Goal: Information Seeking & Learning: Check status

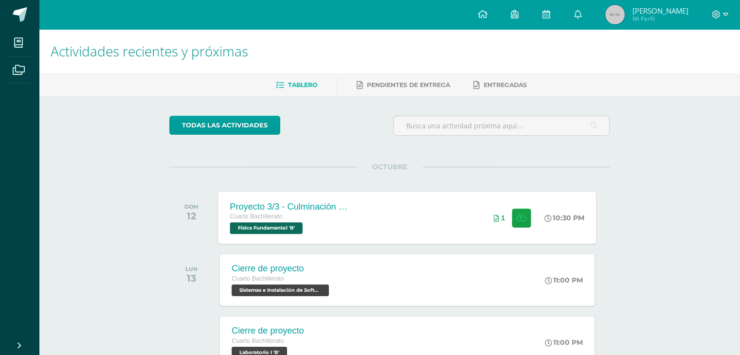
click at [349, 204] on div "Proyecto 3/3 - Culminación y Presentación Cuarto Bachillerato Física Fundamenta…" at bounding box center [289, 218] width 142 height 52
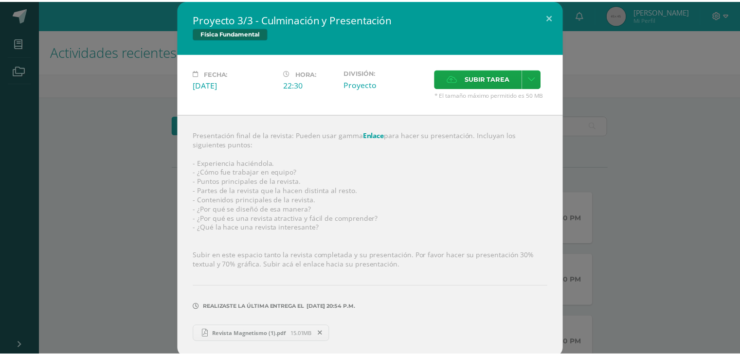
scroll to position [4, 0]
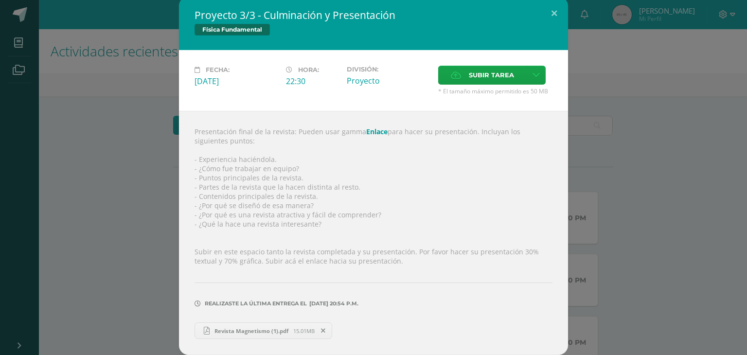
drag, startPoint x: 172, startPoint y: 134, endPoint x: 316, endPoint y: 121, distance: 145.1
click at [174, 137] on div "Proyecto 3/3 - Culminación y Presentación Física Fundamental Fecha: Domingo 12 …" at bounding box center [374, 176] width 740 height 359
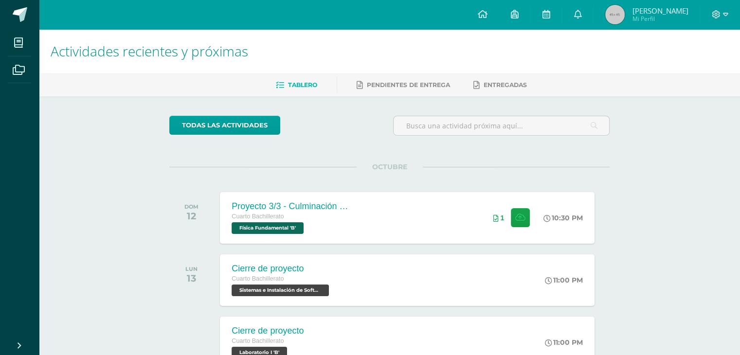
click at [656, 19] on span "Mi Perfil" at bounding box center [660, 19] width 56 height 8
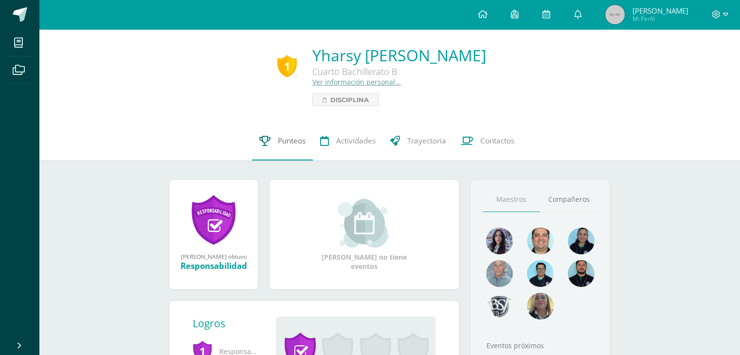
click at [301, 142] on span "Punteos" at bounding box center [292, 141] width 28 height 10
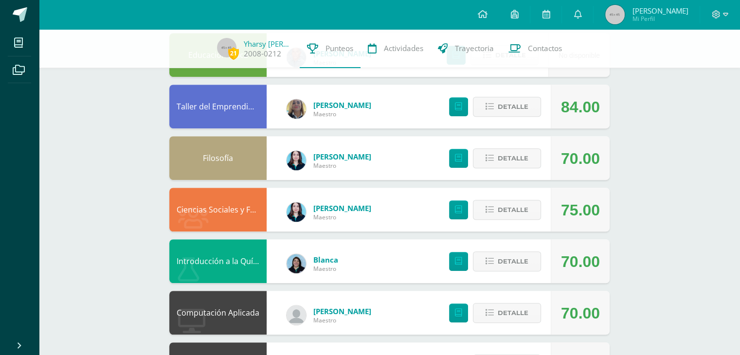
scroll to position [633, 0]
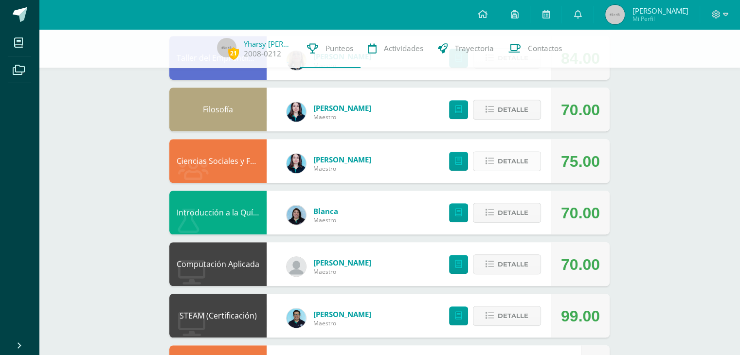
click at [519, 161] on span "Detalle" at bounding box center [513, 161] width 31 height 18
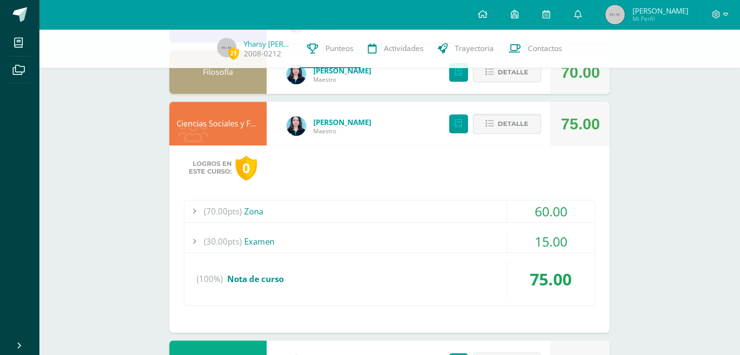
scroll to position [730, 0]
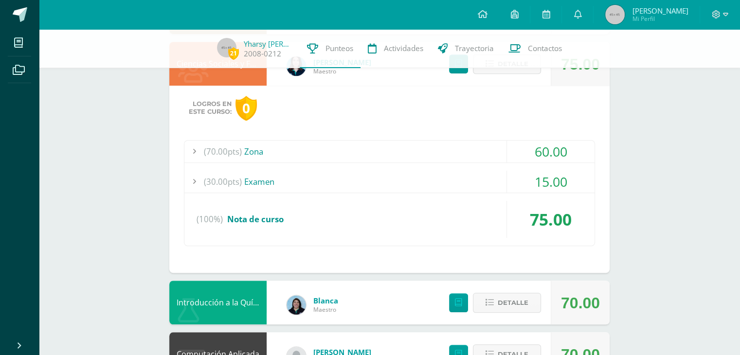
click at [553, 179] on div "15.00" at bounding box center [551, 182] width 88 height 22
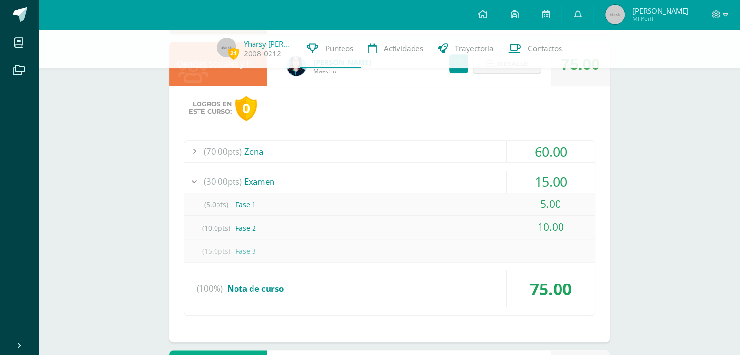
click at [551, 151] on div "60.00" at bounding box center [551, 152] width 88 height 22
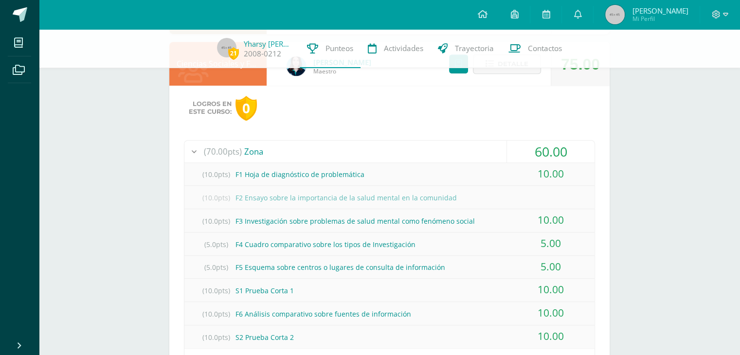
drag, startPoint x: 536, startPoint y: 197, endPoint x: 566, endPoint y: 194, distance: 30.3
click at [566, 195] on div "(10.0pts) F2 Ensayo sobre la importancia de la salud mental en la comunidad" at bounding box center [389, 198] width 410 height 22
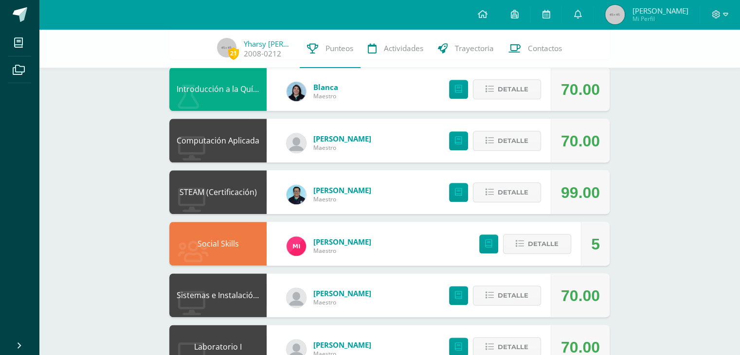
scroll to position [1113, 0]
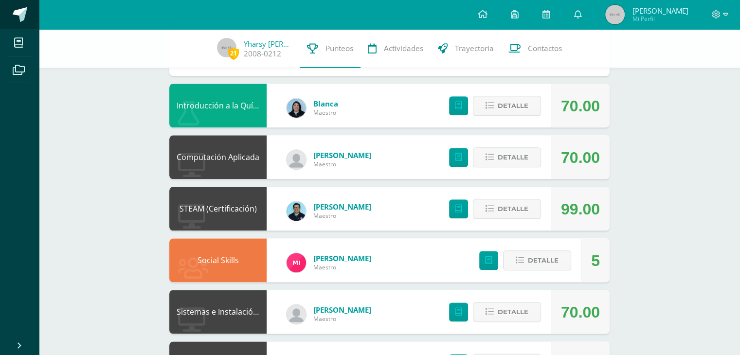
click at [15, 17] on span at bounding box center [20, 14] width 15 height 15
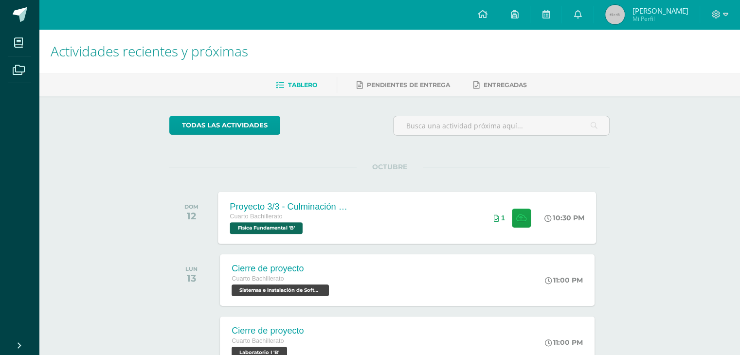
click at [352, 215] on div "Proyecto 3/3 - Culminación y Presentación Cuarto Bachillerato Física Fundamenta…" at bounding box center [289, 218] width 142 height 52
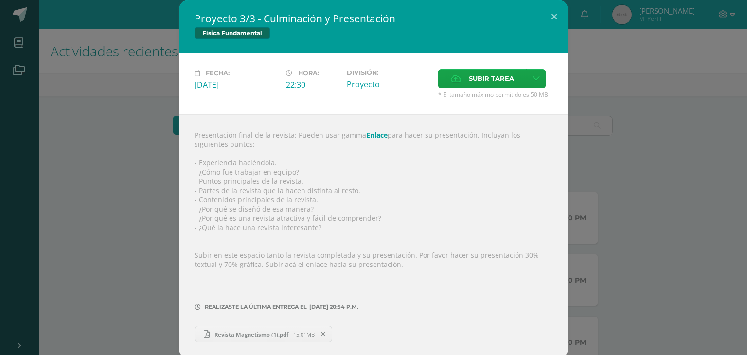
click at [635, 191] on div "Proyecto 3/3 - Culminación y Presentación Física Fundamental Fecha: Domingo 12 …" at bounding box center [374, 179] width 740 height 359
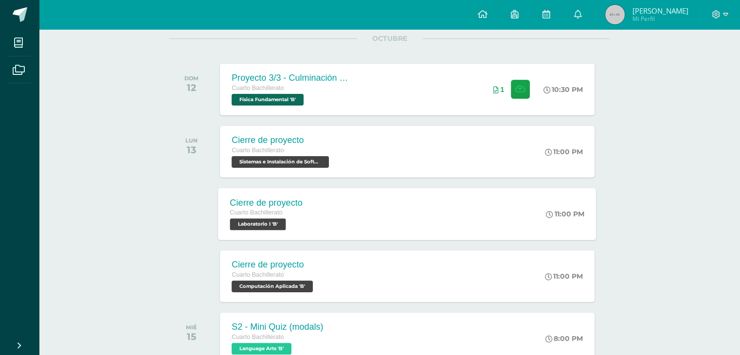
scroll to position [195, 0]
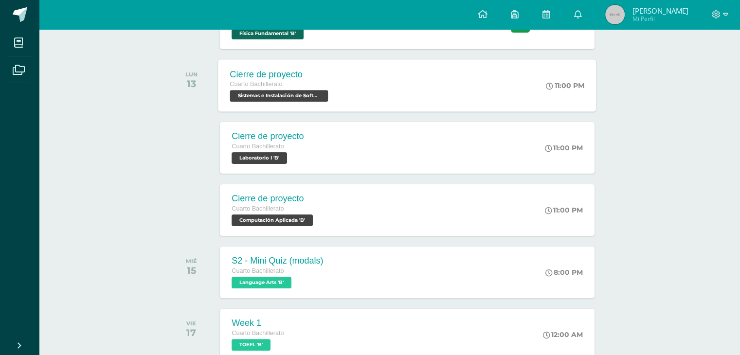
click at [448, 94] on div "Cierre de proyecto Cuarto Bachillerato Sistemas e Instalación de Software 'B' 1…" at bounding box center [407, 85] width 378 height 52
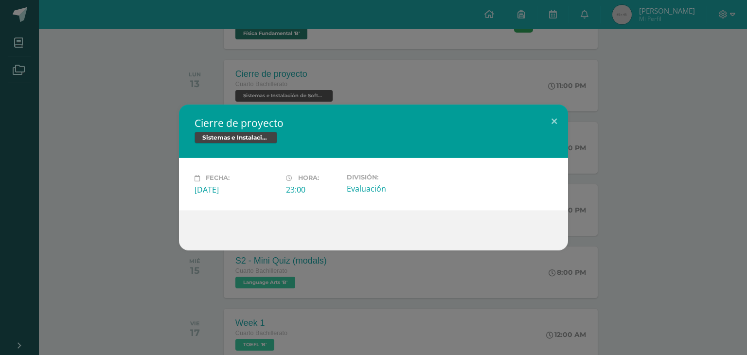
click at [619, 143] on div "Cierre de proyecto Sistemas e Instalación de Software Fecha: Lunes 13 de Octubr…" at bounding box center [374, 177] width 740 height 145
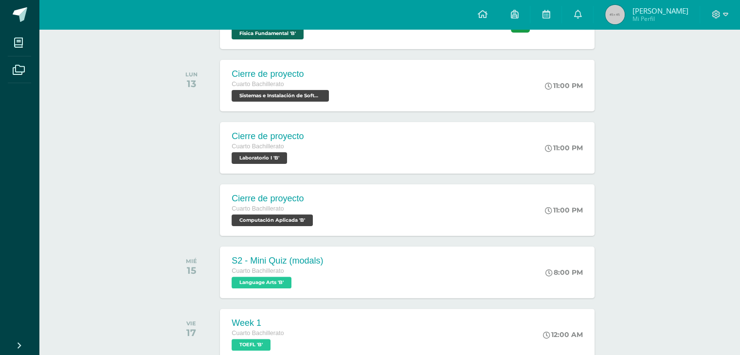
click at [645, 10] on span "[PERSON_NAME]" at bounding box center [660, 11] width 56 height 10
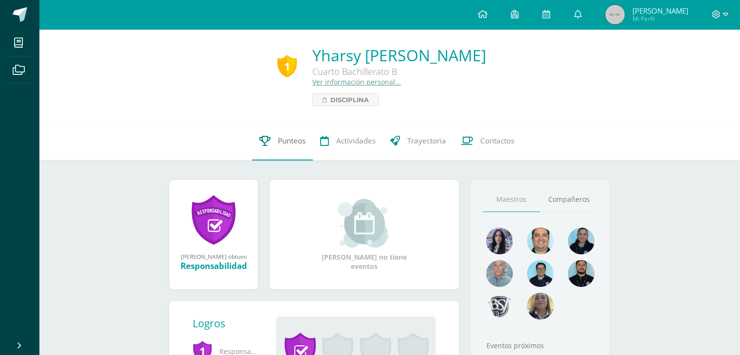
click at [288, 144] on span "Punteos" at bounding box center [292, 141] width 28 height 10
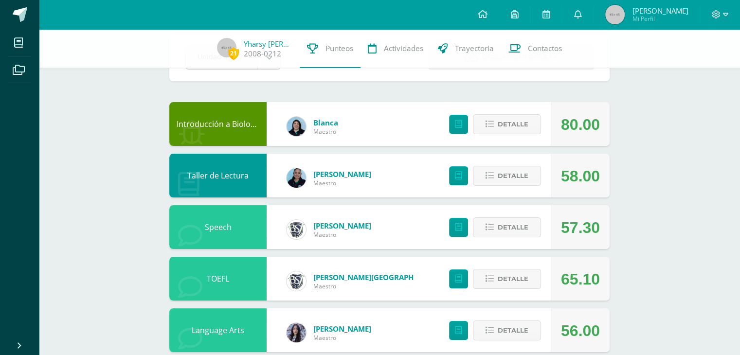
scroll to position [97, 0]
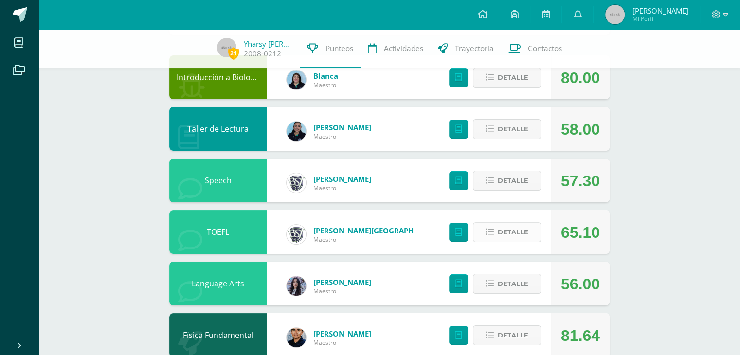
click at [520, 235] on span "Detalle" at bounding box center [513, 232] width 31 height 18
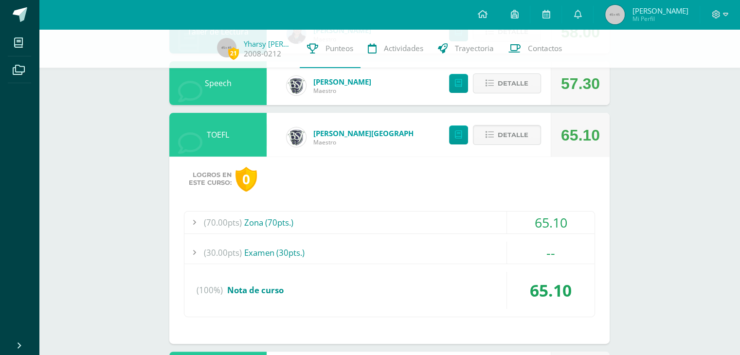
click at [535, 222] on div "65.10" at bounding box center [551, 223] width 88 height 22
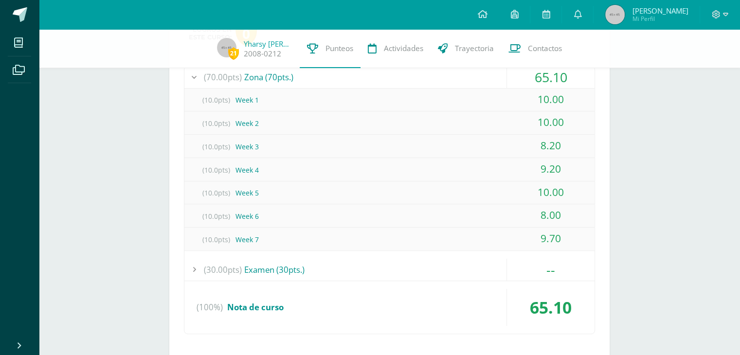
scroll to position [341, 0]
click at [539, 261] on div "--" at bounding box center [551, 269] width 88 height 22
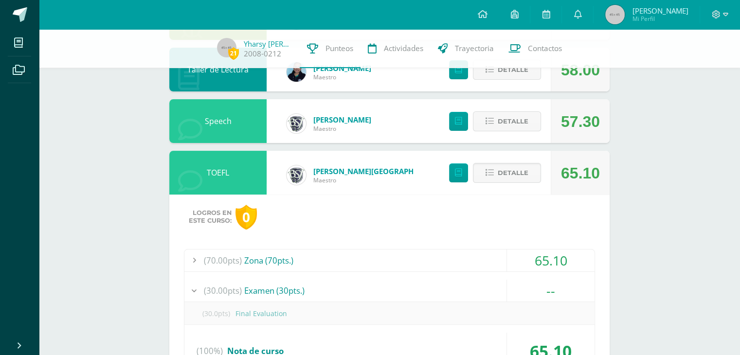
scroll to position [146, 0]
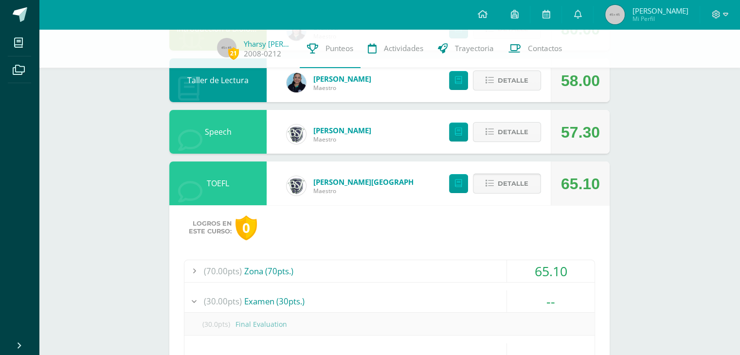
click at [486, 190] on button "Detalle" at bounding box center [507, 184] width 68 height 20
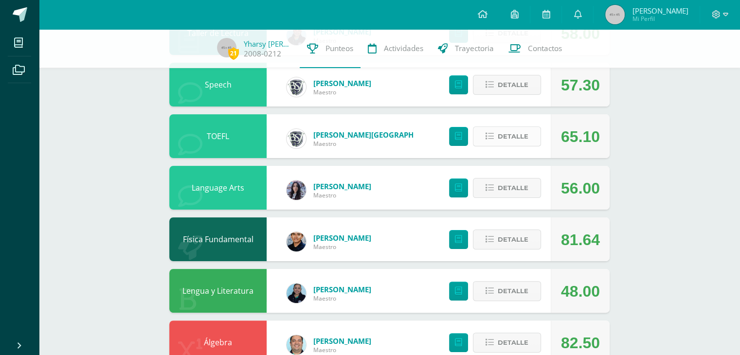
scroll to position [195, 0]
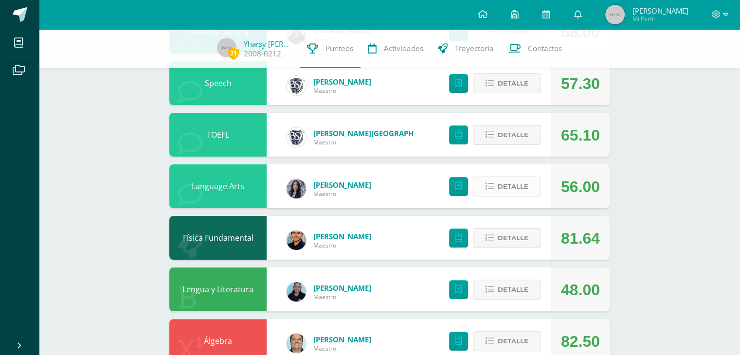
click at [494, 186] on icon at bounding box center [490, 186] width 8 height 8
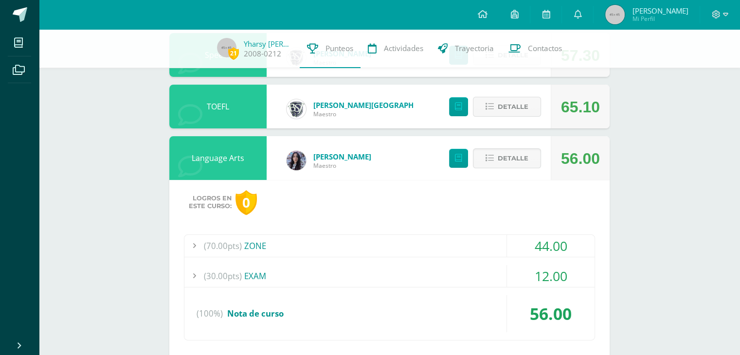
scroll to position [292, 0]
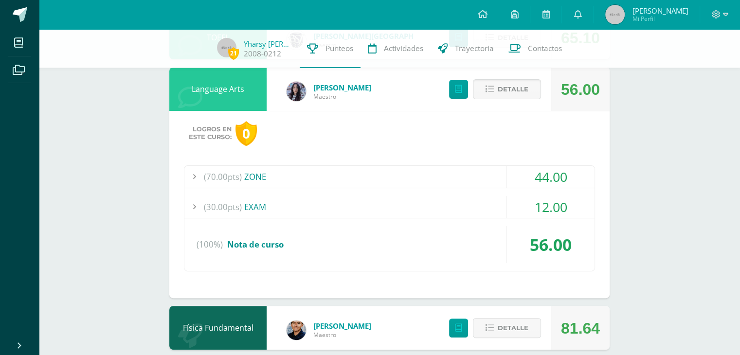
click at [555, 185] on div "44.00" at bounding box center [551, 177] width 88 height 22
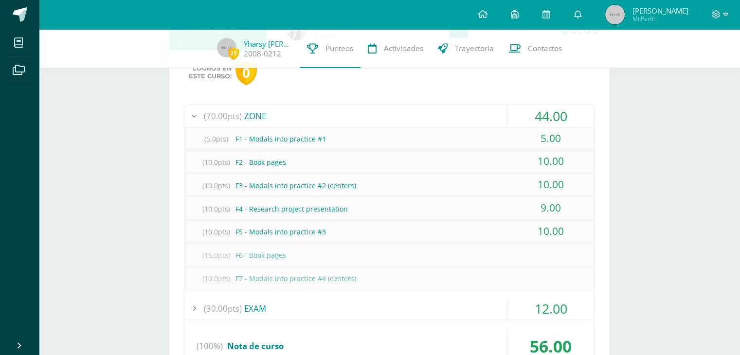
scroll to position [389, 0]
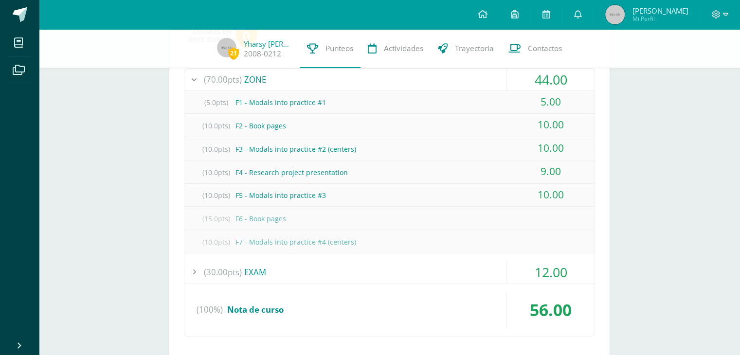
drag, startPoint x: 541, startPoint y: 178, endPoint x: 549, endPoint y: 178, distance: 8.3
click at [549, 178] on div "9.00" at bounding box center [551, 172] width 88 height 22
click at [542, 192] on div "10.00" at bounding box center [551, 195] width 88 height 22
drag, startPoint x: 245, startPoint y: 218, endPoint x: 375, endPoint y: 253, distance: 135.0
click at [375, 253] on div "(70.00pts) ZONE 44.00 (5.0pts) F1 - Modals into practice #1 5.00 (10.0pts) F2 -…" at bounding box center [389, 202] width 411 height 269
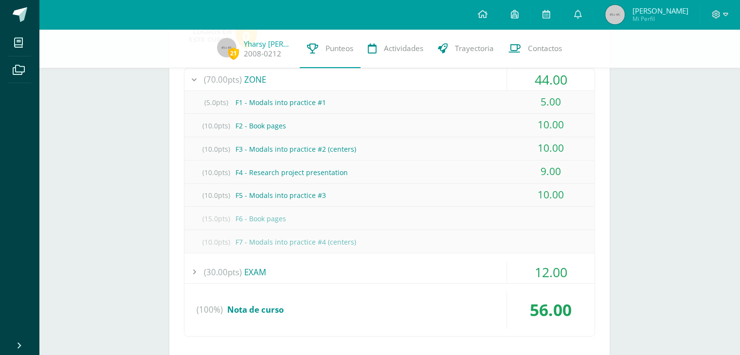
click at [407, 240] on div "(10.0pts) F7 - Modals into practice #4 (centers)" at bounding box center [389, 242] width 410 height 22
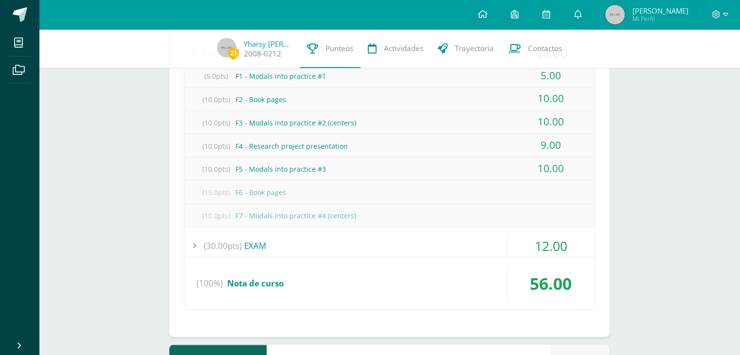
scroll to position [438, 0]
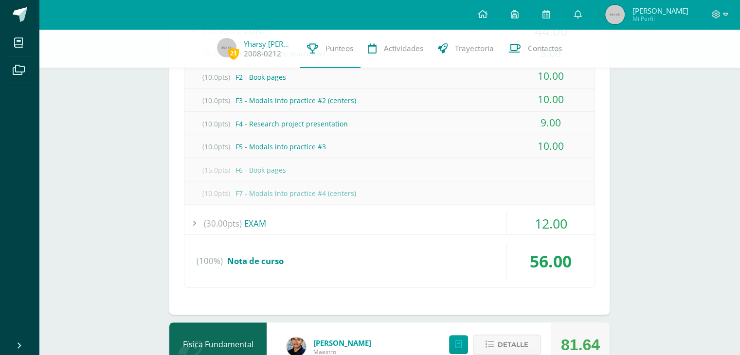
click at [569, 223] on div "12.00" at bounding box center [551, 224] width 88 height 22
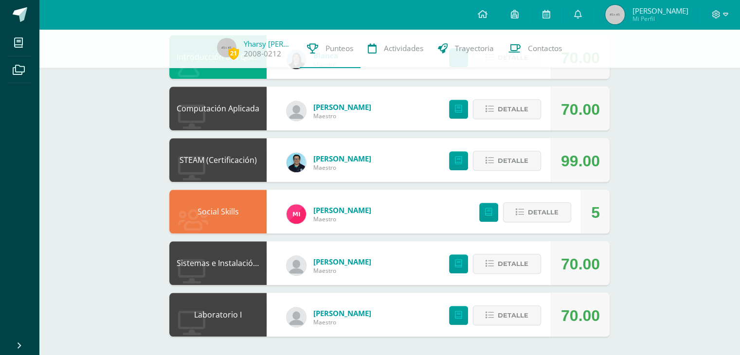
scroll to position [1022, 0]
